Goal: Information Seeking & Learning: Learn about a topic

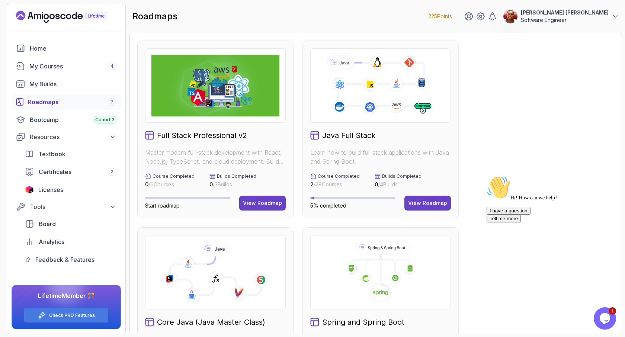
click at [59, 105] on div "Roadmaps 7" at bounding box center [72, 101] width 89 height 9
click at [269, 205] on div "View Roadmap" at bounding box center [262, 202] width 39 height 7
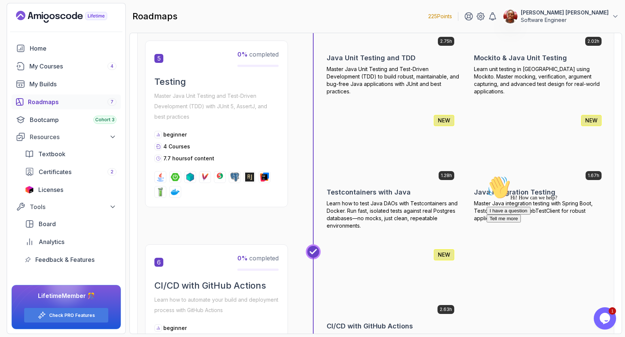
scroll to position [1059, 0]
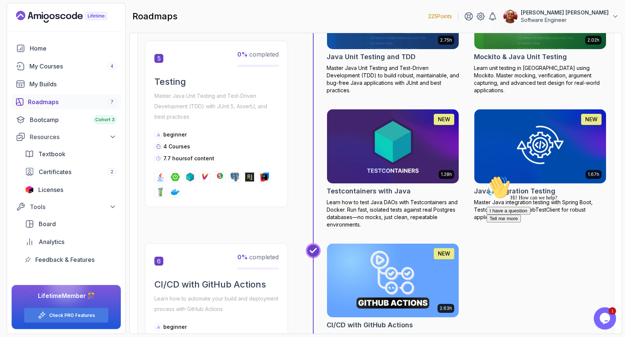
click at [251, 226] on div "5 0 % completed Testing Master Java Unit Testing and Test-Driven Development (T…" at bounding box center [375, 109] width 461 height 268
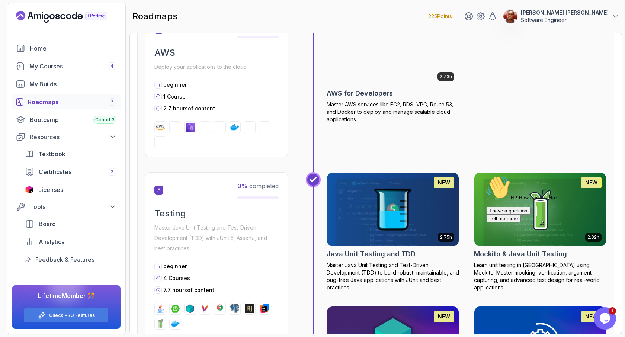
scroll to position [852, 0]
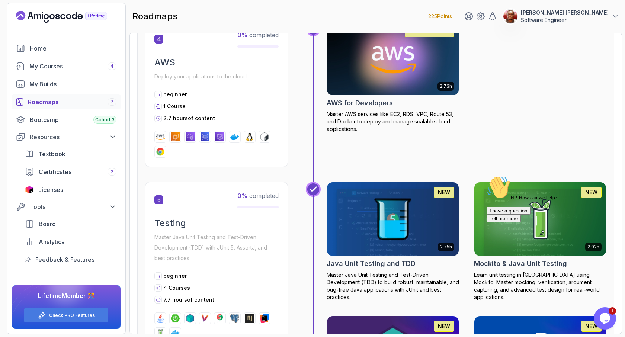
click at [57, 100] on div "Roadmaps 7" at bounding box center [72, 101] width 89 height 9
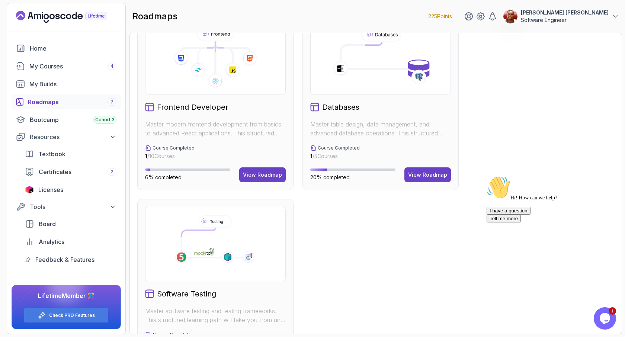
scroll to position [379, 0]
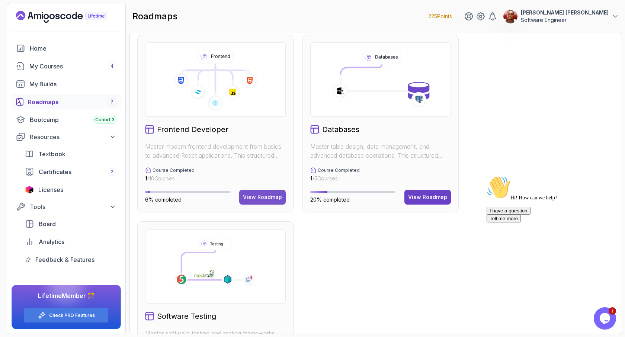
click at [255, 197] on div "View Roadmap" at bounding box center [262, 196] width 39 height 7
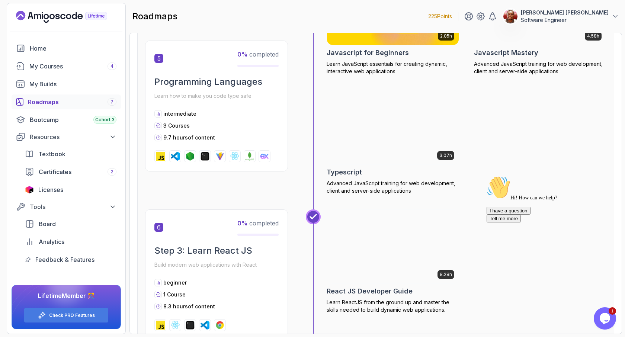
scroll to position [836, 0]
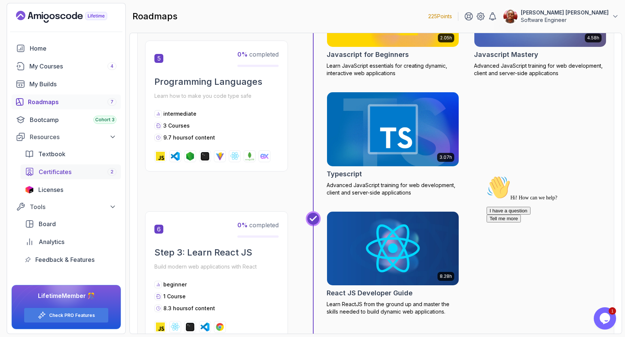
click at [60, 173] on span "Certificates" at bounding box center [55, 171] width 33 height 9
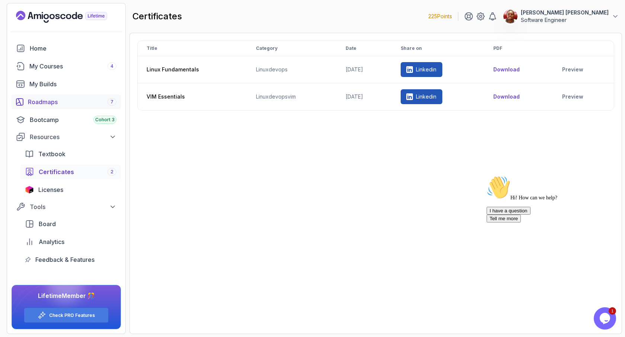
click at [49, 103] on div "Roadmaps 7" at bounding box center [72, 101] width 89 height 9
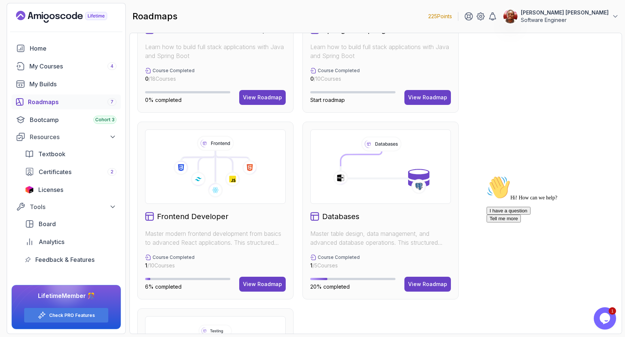
scroll to position [319, 0]
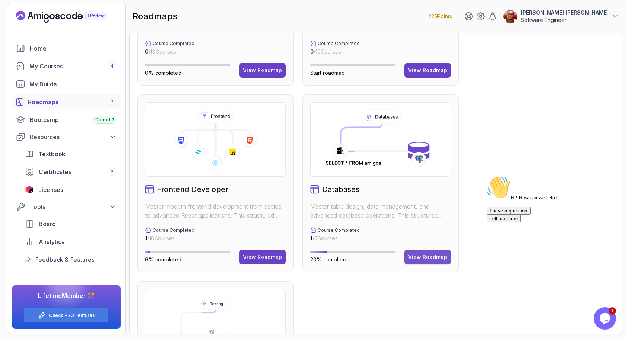
click at [428, 254] on div "View Roadmap" at bounding box center [427, 256] width 39 height 7
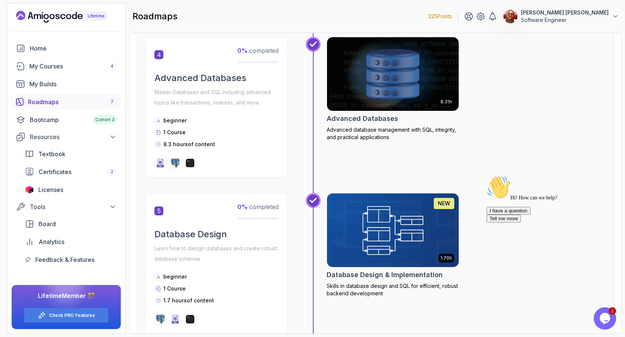
scroll to position [659, 0]
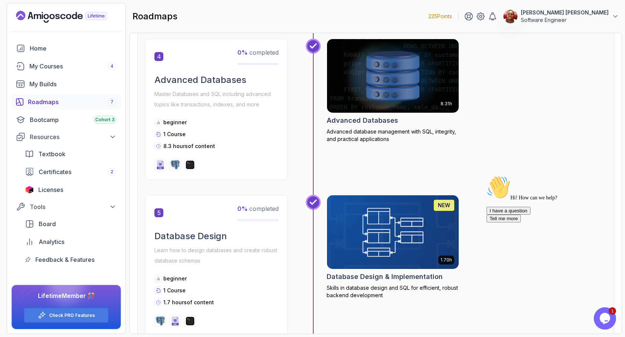
click at [486, 176] on icon "Chat attention grabber" at bounding box center [486, 176] width 0 height 0
click at [582, 318] on icon "Close" at bounding box center [582, 321] width 0 height 6
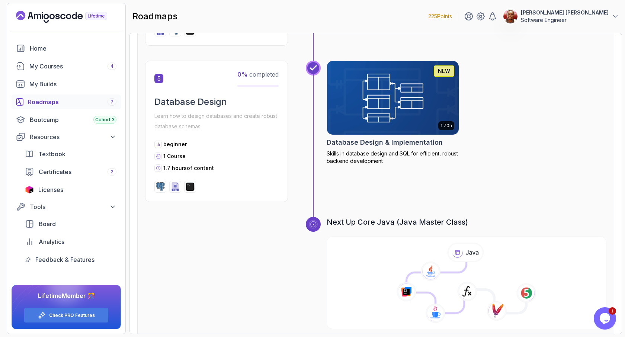
scroll to position [829, 0]
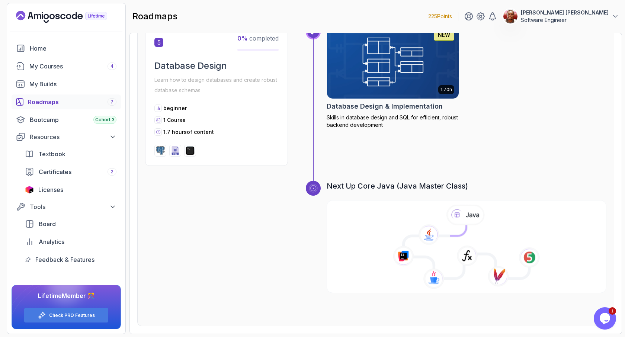
click at [492, 242] on icon at bounding box center [466, 252] width 126 height 54
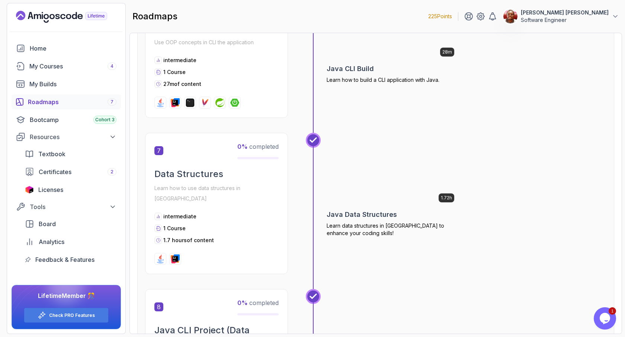
scroll to position [970, 0]
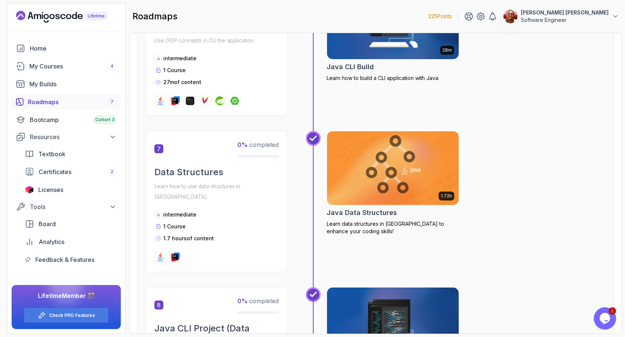
click at [542, 224] on div "1.72h Java Data Structures Learn data structures in [GEOGRAPHIC_DATA] to enhanc…" at bounding box center [466, 201] width 280 height 141
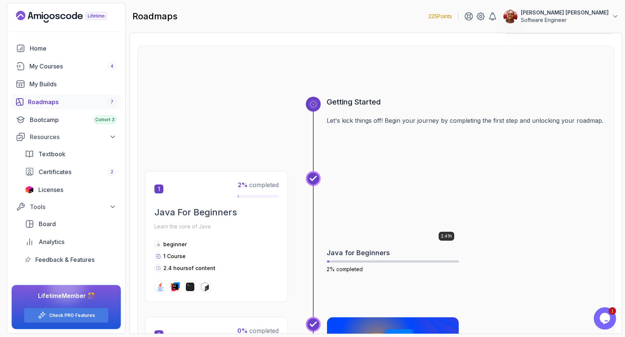
scroll to position [0, 0]
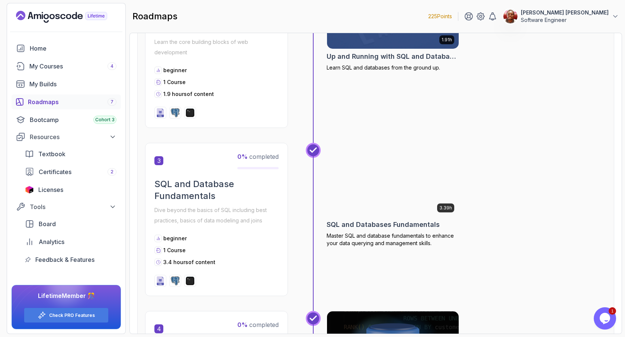
scroll to position [392, 0]
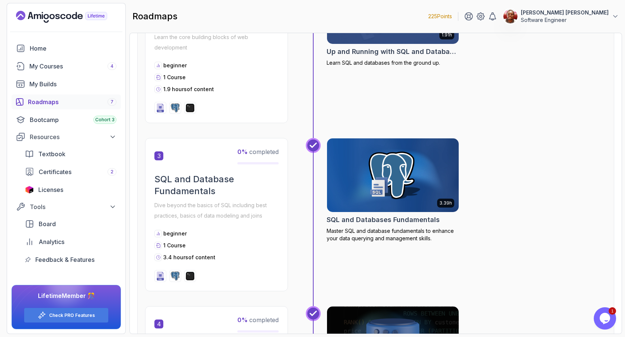
click at [521, 157] on div "3.39h SQL and Databases Fundamentals Master SQL and database fundamentals to en…" at bounding box center [466, 214] width 280 height 153
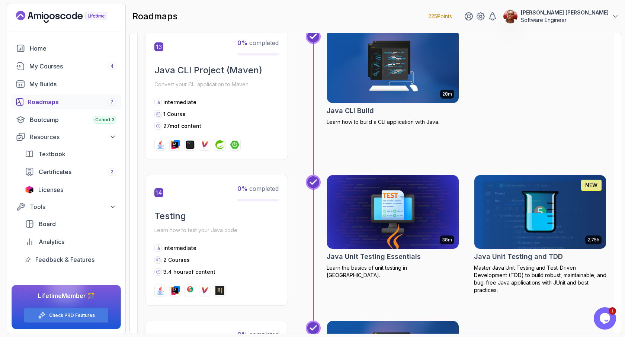
scroll to position [2357, 0]
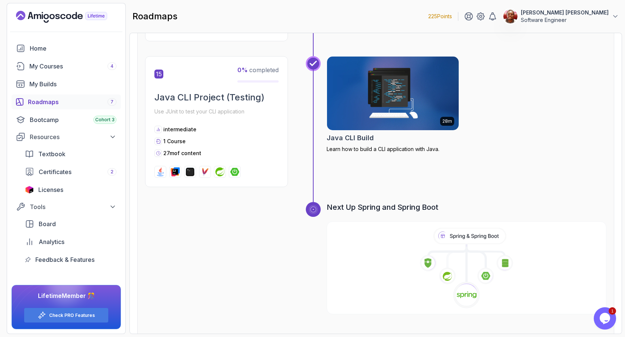
click at [534, 107] on div "28m Java CLI Build Learn how to build a CLI application with Java." at bounding box center [466, 121] width 280 height 131
click at [491, 127] on div "28m Java CLI Build Learn how to build a CLI application with Java." at bounding box center [466, 121] width 280 height 131
click at [113, 207] on icon at bounding box center [113, 207] width 4 height 2
click at [113, 207] on icon at bounding box center [112, 206] width 7 height 7
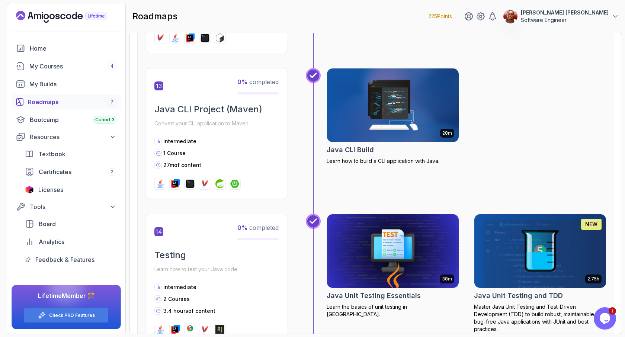
scroll to position [2040, 0]
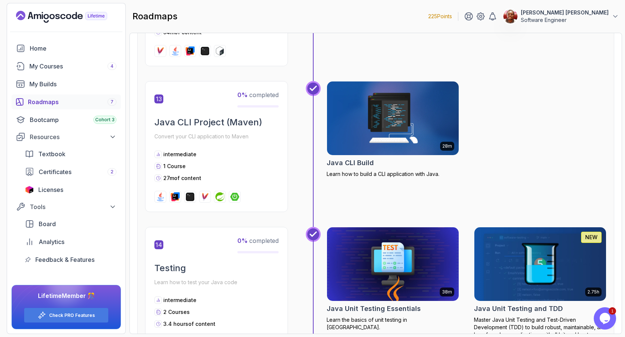
click at [53, 100] on div "Roadmaps 7" at bounding box center [72, 101] width 89 height 9
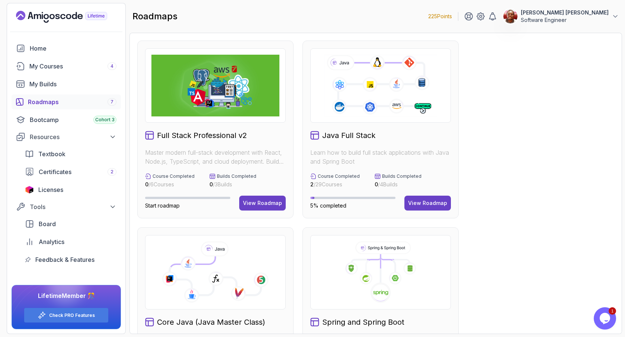
click at [57, 187] on span "Licenses" at bounding box center [50, 189] width 25 height 9
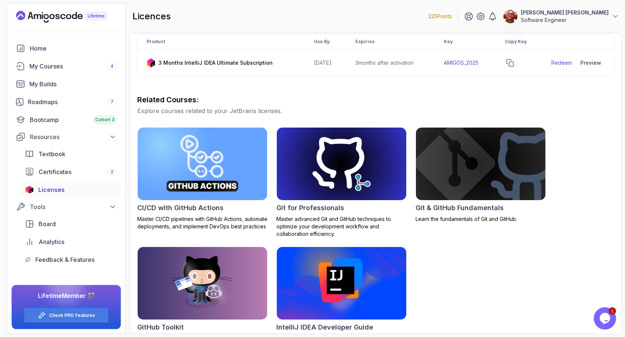
scroll to position [158, 0]
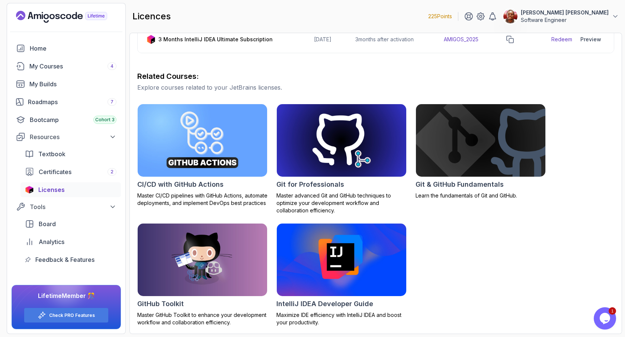
click at [463, 258] on div "CI/CD with GitHub Actions Master CI/CD pipelines with GitHub Actions, automate …" at bounding box center [375, 215] width 477 height 222
click at [516, 324] on div "CI/CD with GitHub Actions Master CI/CD pipelines with GitHub Actions, automate …" at bounding box center [375, 215] width 477 height 222
click at [75, 104] on div "Roadmaps 7" at bounding box center [72, 101] width 89 height 9
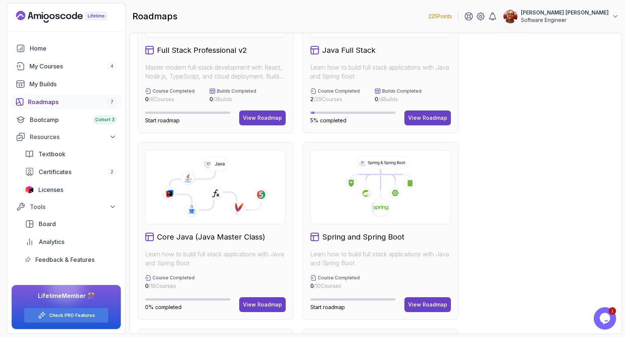
scroll to position [110, 0]
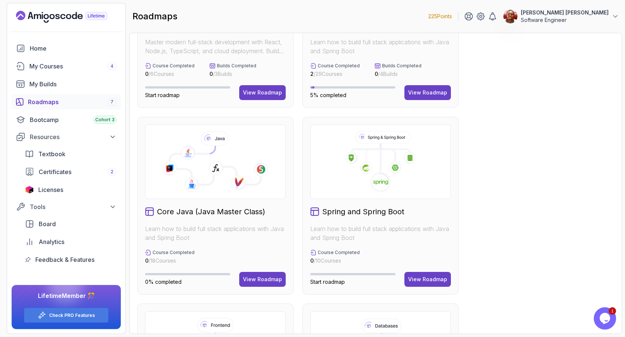
click at [296, 200] on div "Full Stack Professional v2 Master modern full-stack development with React, Nod…" at bounding box center [375, 299] width 477 height 738
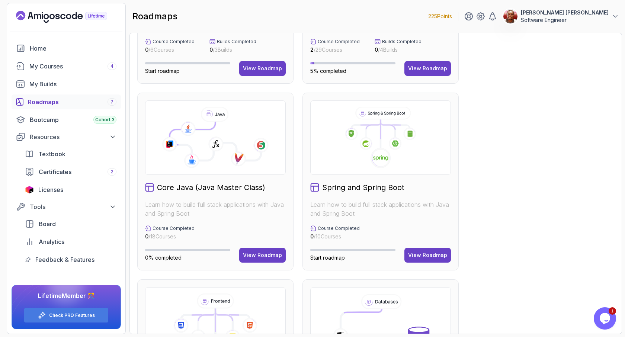
scroll to position [163, 0]
